Goal: Task Accomplishment & Management: Manage account settings

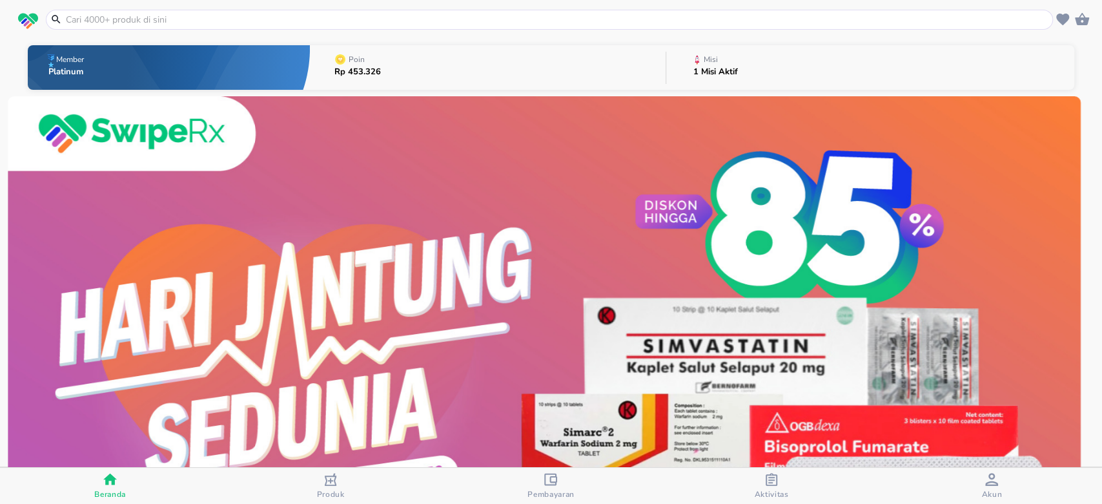
click at [719, 72] on p "1 Misi Aktif" at bounding box center [716, 72] width 45 height 8
